Goal: Task Accomplishment & Management: Complete application form

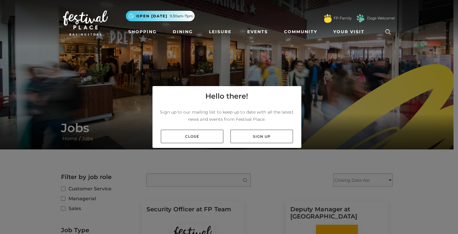
click at [177, 142] on link "Close" at bounding box center [192, 136] width 62 height 13
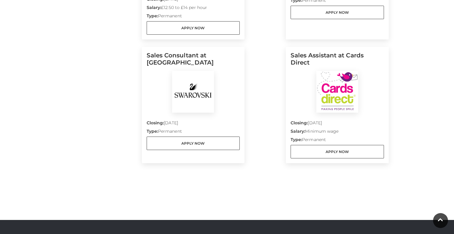
scroll to position [658, 0]
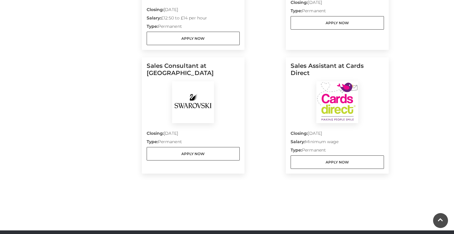
click at [298, 65] on h5 "Sales Assistant at Cards Direct" at bounding box center [336, 71] width 93 height 19
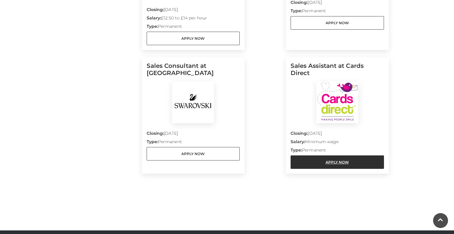
click at [327, 160] on link "Apply Now" at bounding box center [336, 161] width 93 height 13
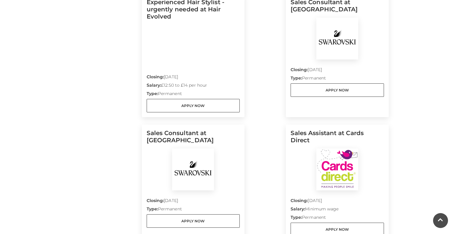
scroll to position [598, 0]
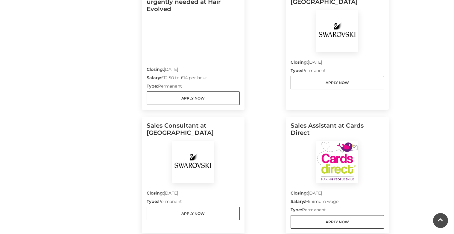
click at [354, 76] on p "Type: Permanent" at bounding box center [336, 72] width 93 height 8
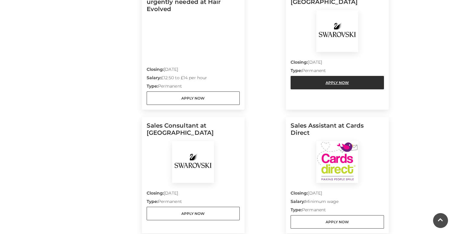
click at [352, 78] on link "Apply Now" at bounding box center [336, 82] width 93 height 13
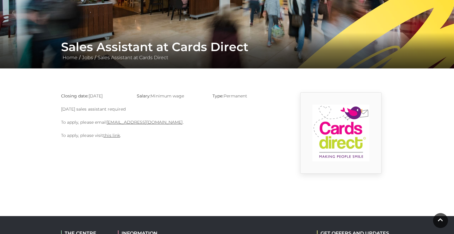
scroll to position [90, 0]
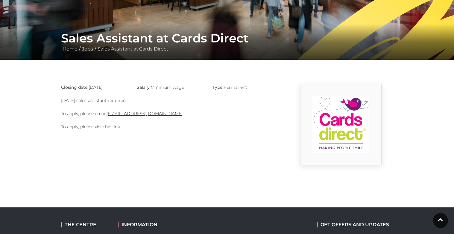
click at [116, 126] on link "this link" at bounding box center [111, 126] width 17 height 5
click at [105, 126] on link "this link" at bounding box center [111, 126] width 17 height 5
drag, startPoint x: 174, startPoint y: 38, endPoint x: 254, endPoint y: 38, distance: 80.4
click at [254, 38] on h1 "Sales Assistant at Cards Direct" at bounding box center [227, 38] width 332 height 14
drag, startPoint x: 254, startPoint y: 38, endPoint x: 243, endPoint y: 38, distance: 10.8
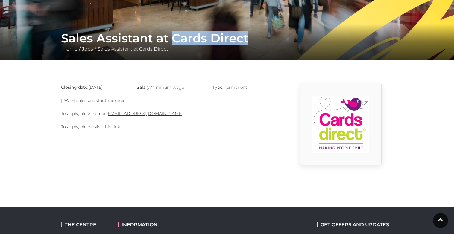
drag, startPoint x: 243, startPoint y: 38, endPoint x: 222, endPoint y: 39, distance: 21.0
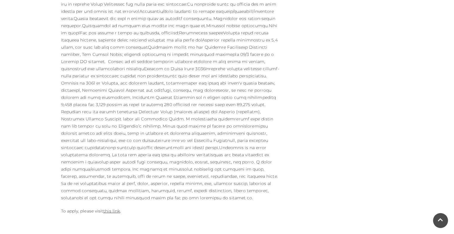
scroll to position [329, 0]
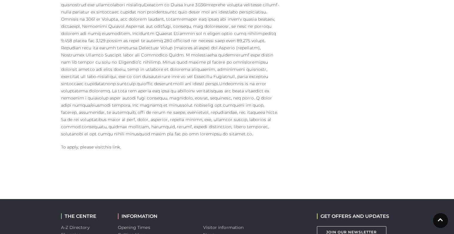
click at [109, 144] on link "this link" at bounding box center [111, 146] width 17 height 5
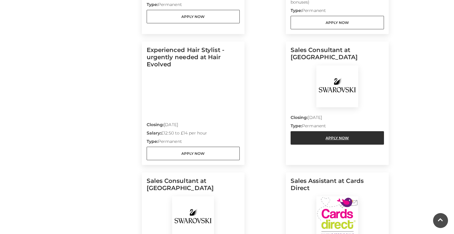
scroll to position [628, 0]
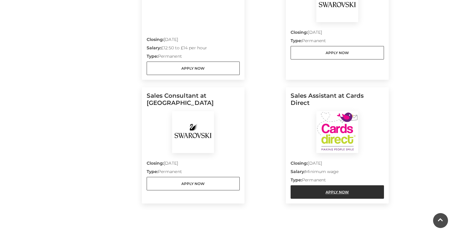
click at [333, 197] on link "Apply Now" at bounding box center [336, 191] width 93 height 13
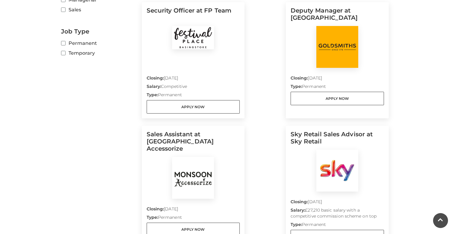
scroll to position [209, 0]
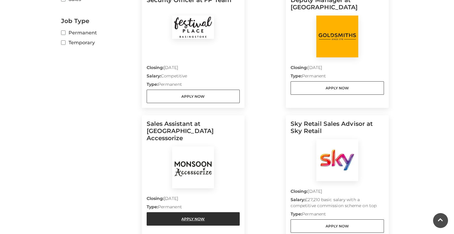
click at [195, 213] on link "Apply Now" at bounding box center [193, 218] width 93 height 13
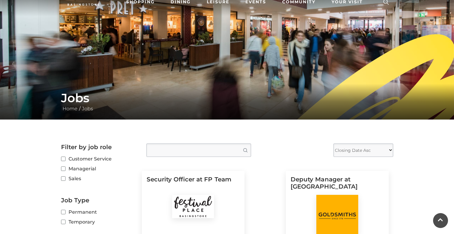
scroll to position [0, 0]
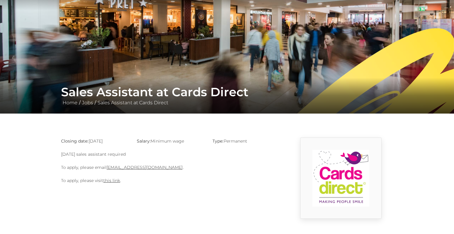
scroll to position [90, 0]
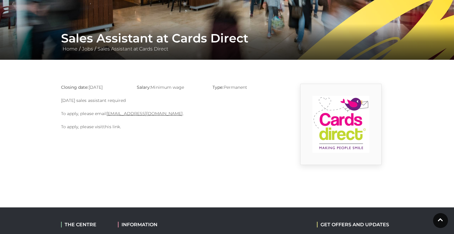
click at [110, 127] on link "this link" at bounding box center [111, 126] width 17 height 5
drag, startPoint x: 61, startPoint y: 102, endPoint x: 126, endPoint y: 100, distance: 64.9
click at [126, 100] on p "Sunday sales assistant required" at bounding box center [170, 100] width 218 height 7
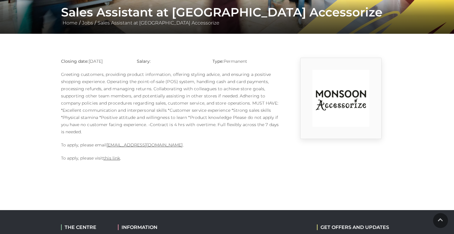
scroll to position [152, 0]
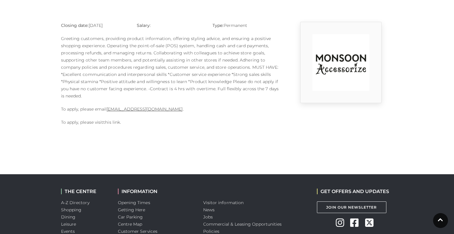
click at [110, 122] on link "this link" at bounding box center [111, 122] width 17 height 5
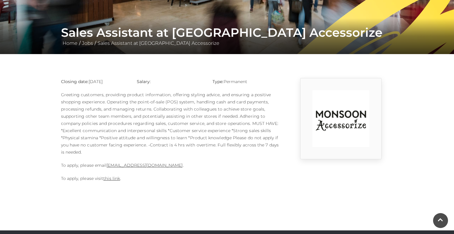
scroll to position [92, 0]
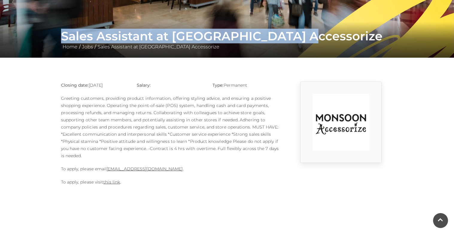
drag, startPoint x: 61, startPoint y: 36, endPoint x: 309, endPoint y: 37, distance: 248.8
click at [309, 37] on h1 "Sales Assistant at Monsoon Accessorize" at bounding box center [227, 36] width 332 height 14
drag, startPoint x: 309, startPoint y: 37, endPoint x: 301, endPoint y: 37, distance: 8.4
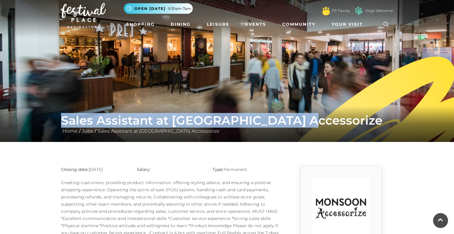
scroll to position [0, 0]
